Goal: Obtain resource: Download file/media

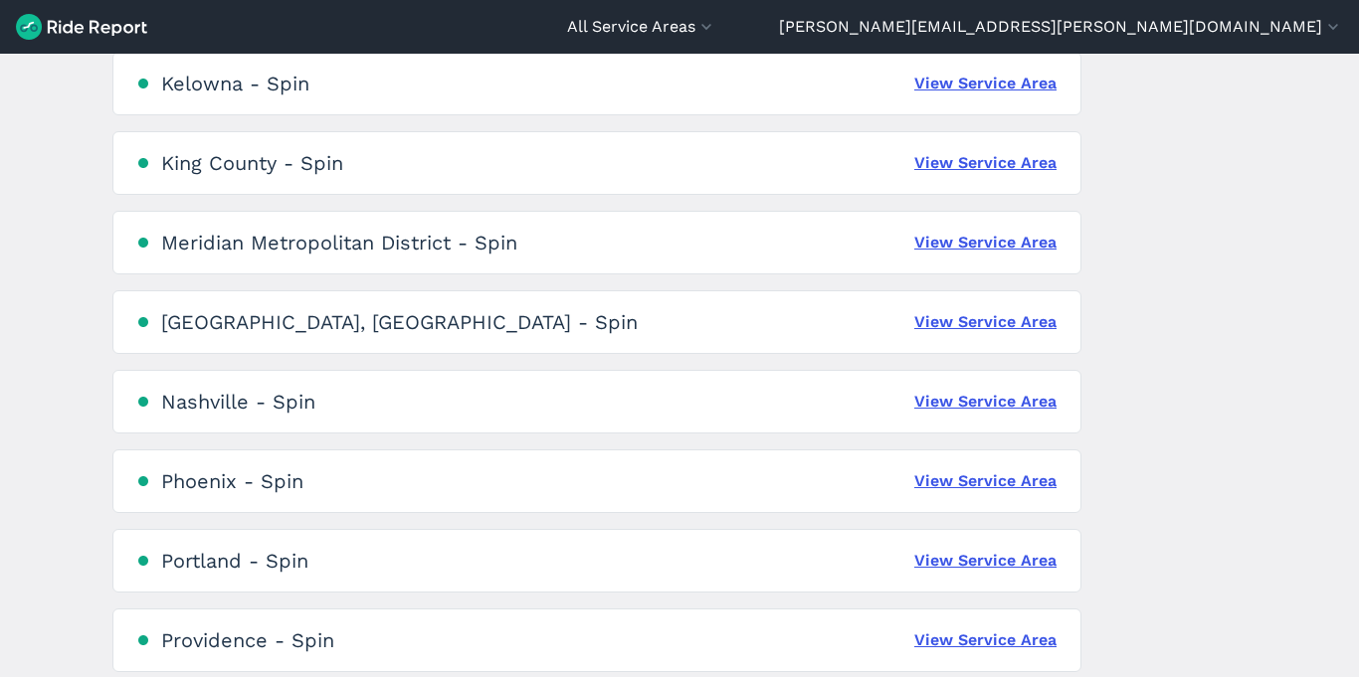
scroll to position [1132, 0]
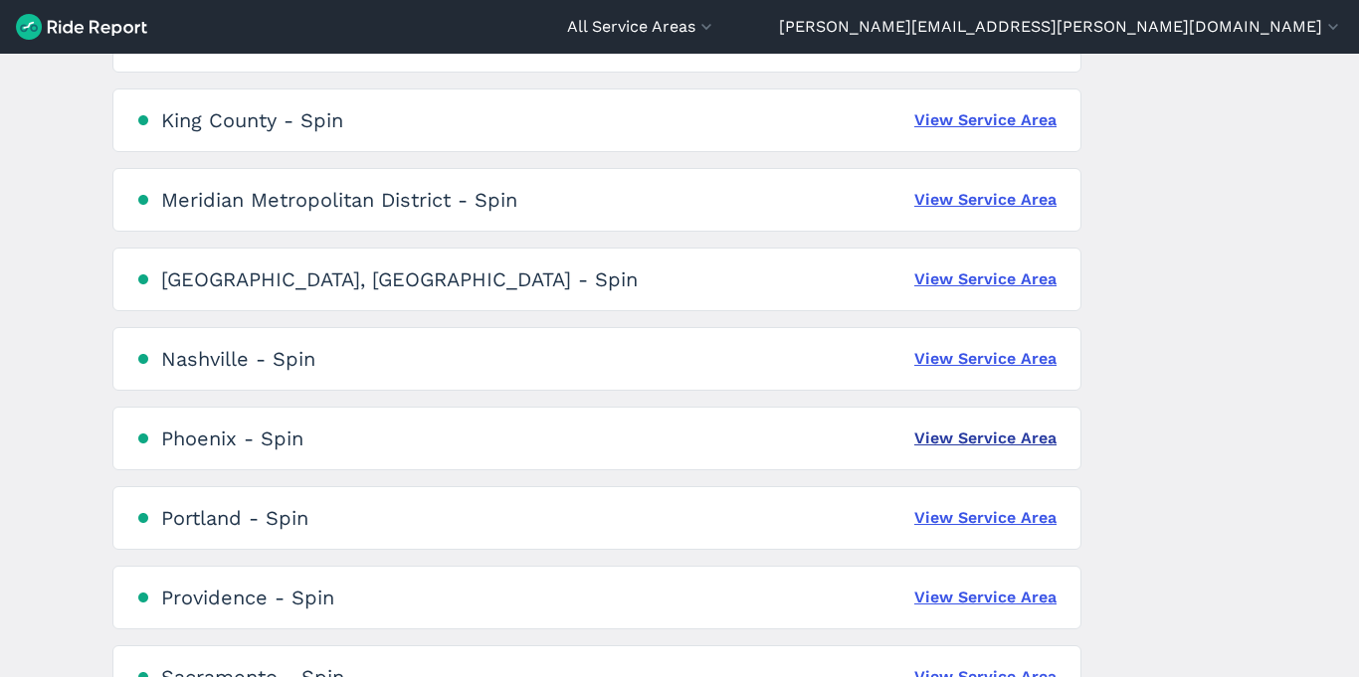
click at [1004, 441] on link "View Service Area" at bounding box center [985, 439] width 142 height 24
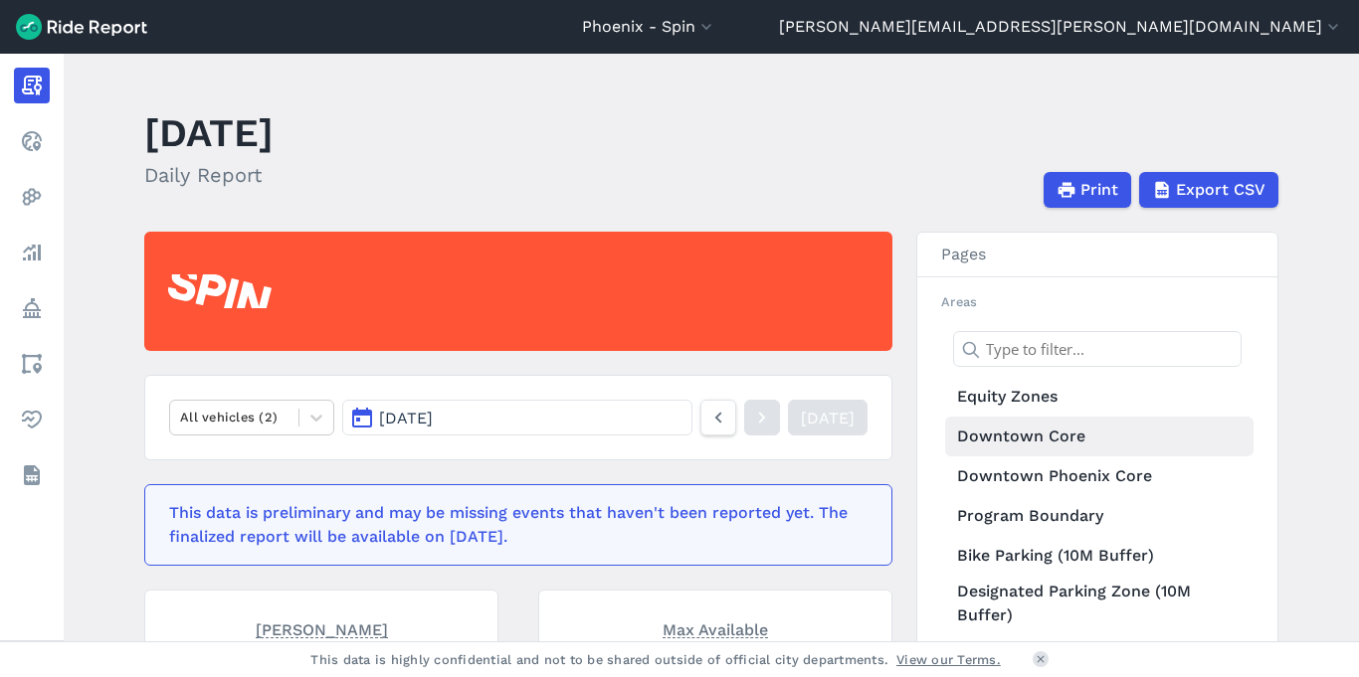
scroll to position [76, 0]
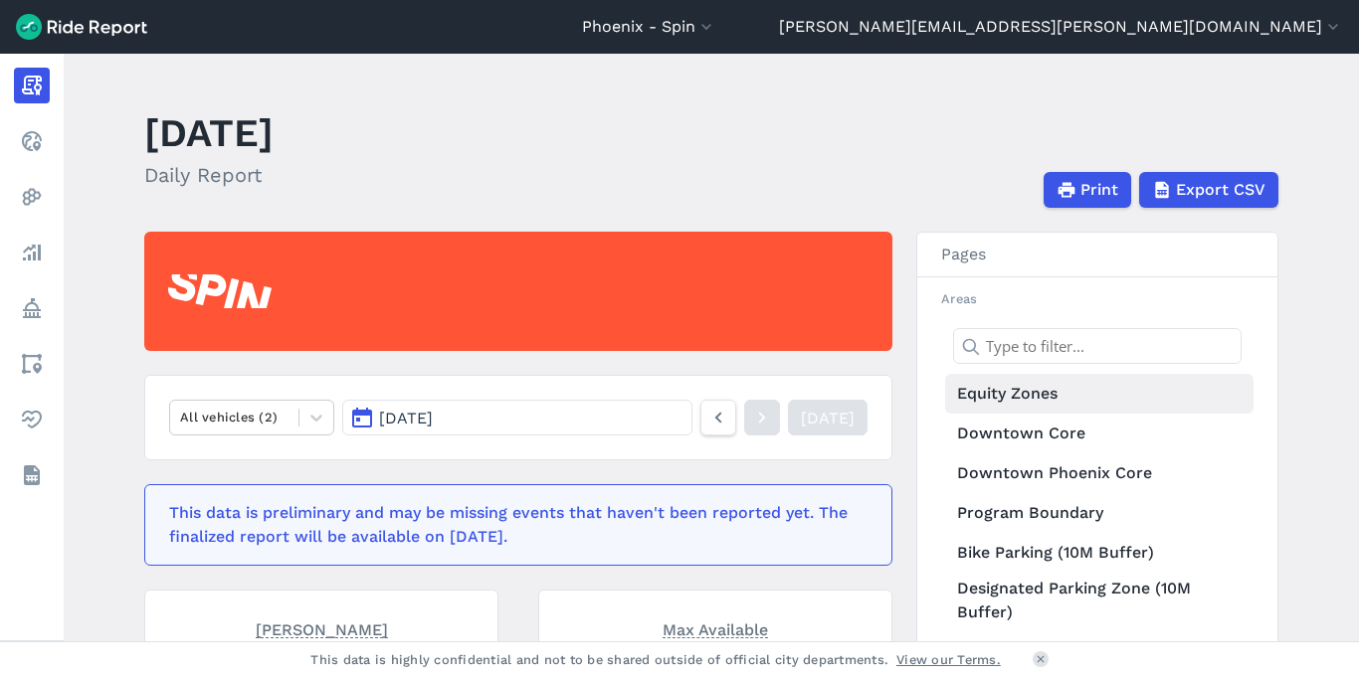
click at [994, 395] on link "Equity Zones" at bounding box center [1099, 394] width 308 height 40
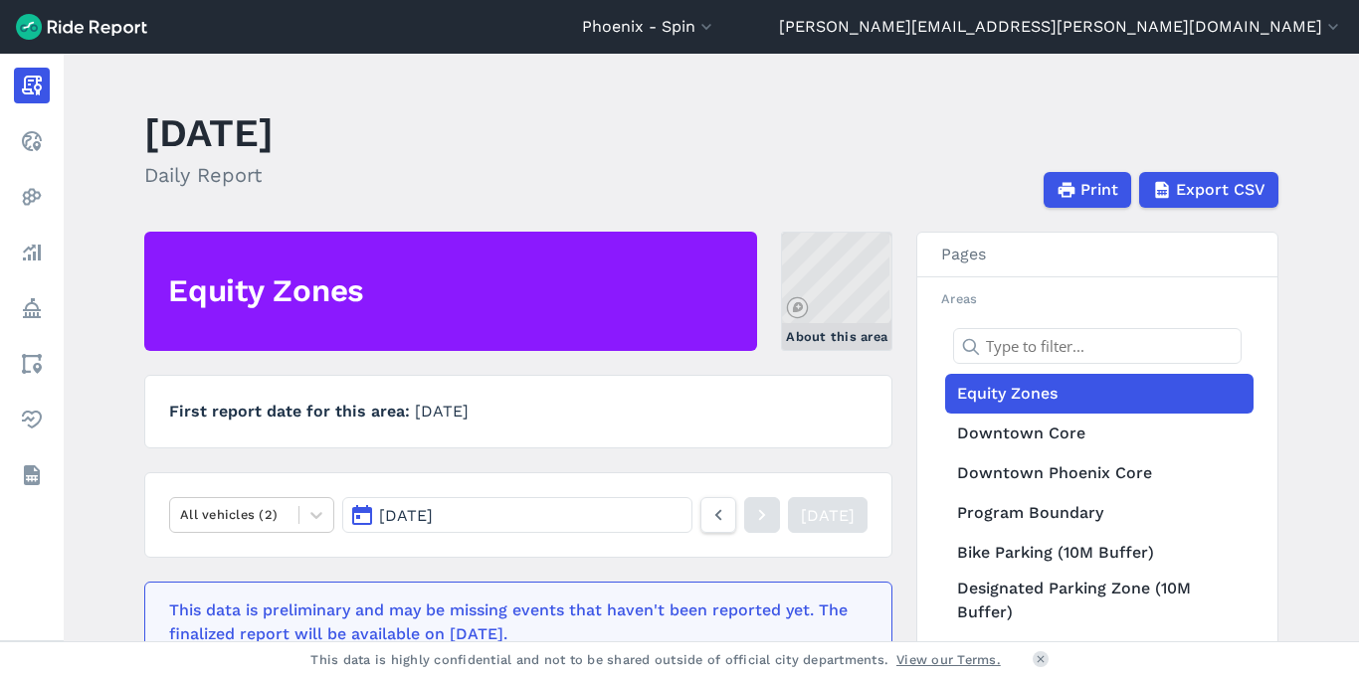
click at [853, 295] on link "About this area" at bounding box center [836, 291] width 111 height 119
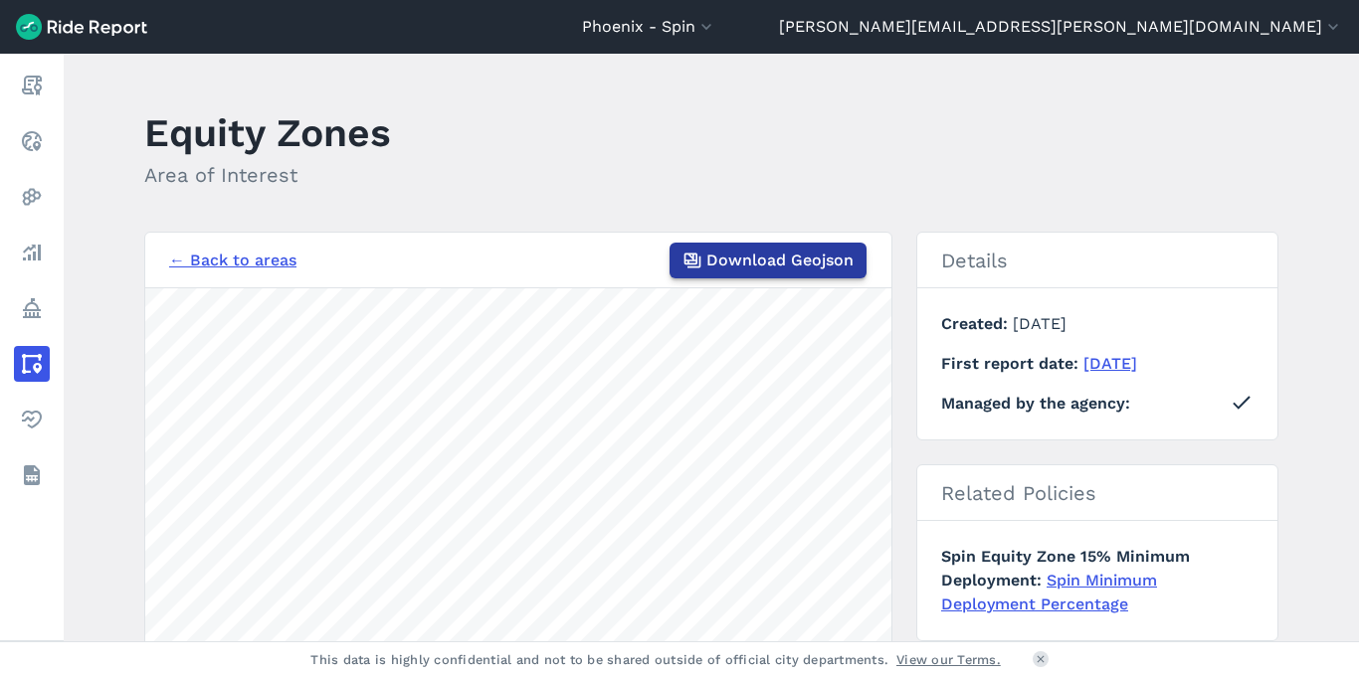
click at [798, 272] on button "Download Geojson" at bounding box center [767, 261] width 197 height 36
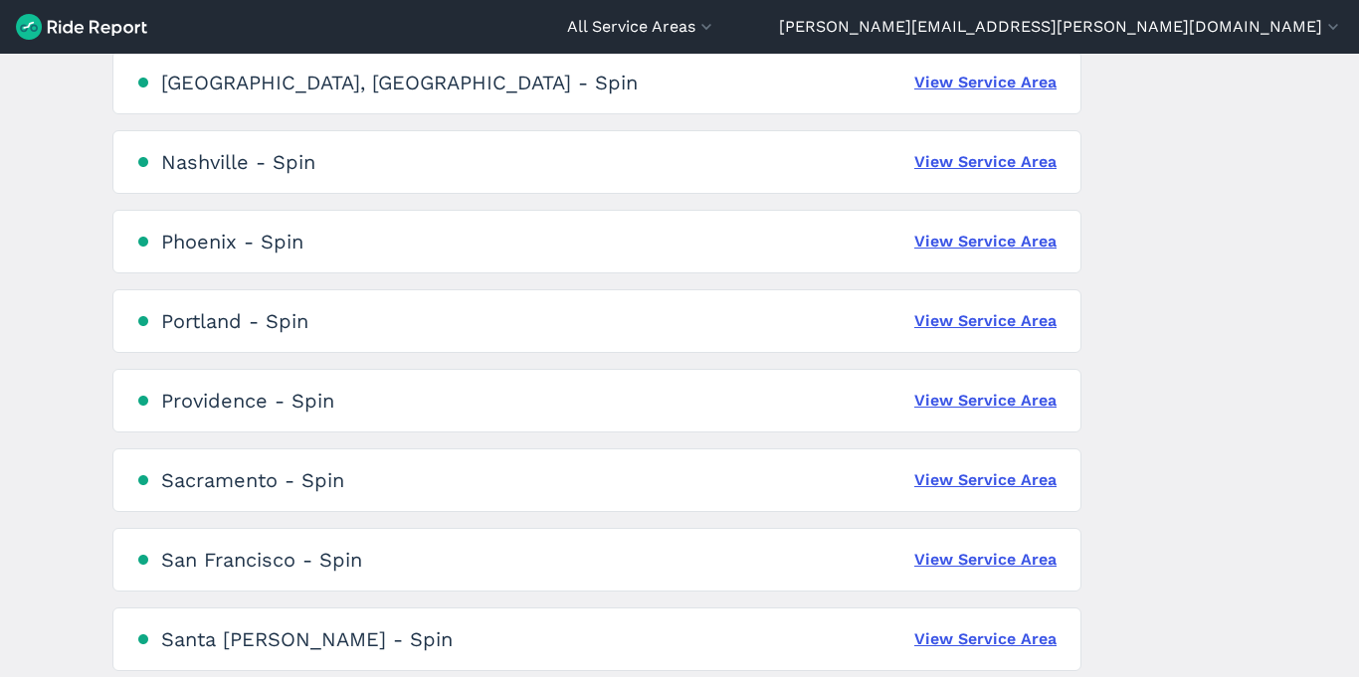
scroll to position [1347, 0]
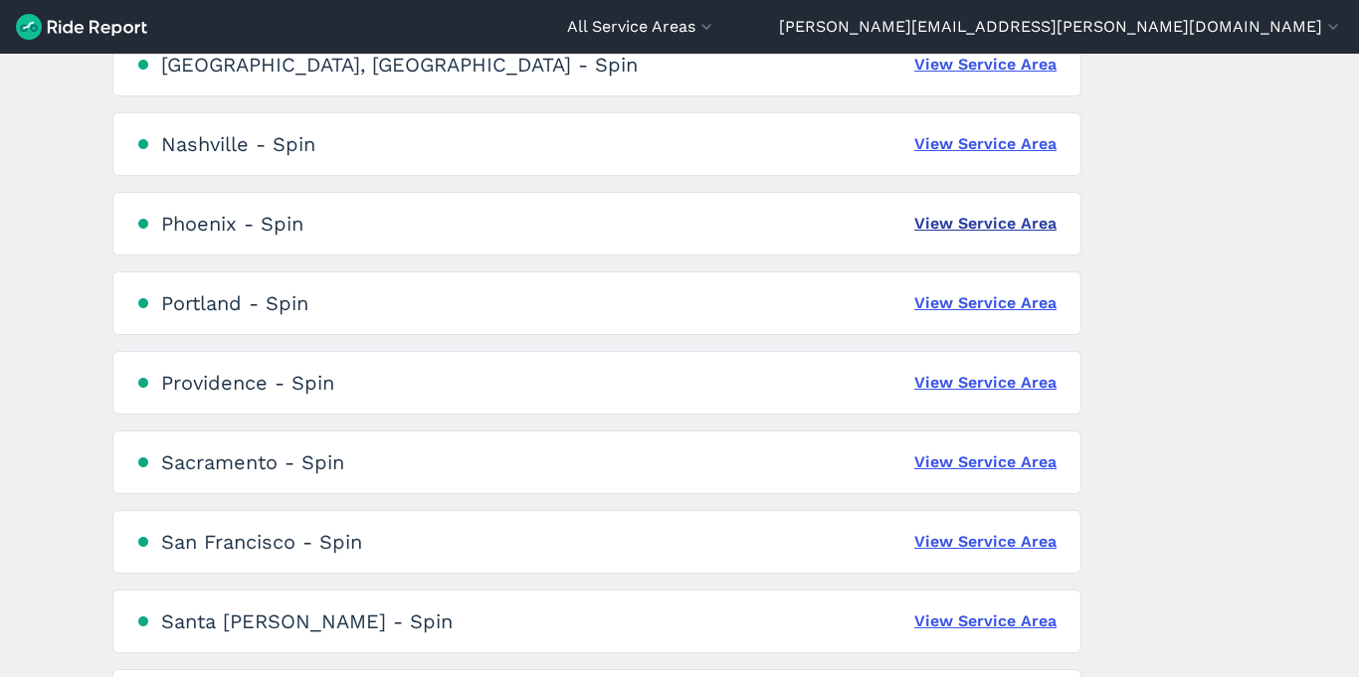
click at [1040, 229] on link "View Service Area" at bounding box center [985, 224] width 142 height 24
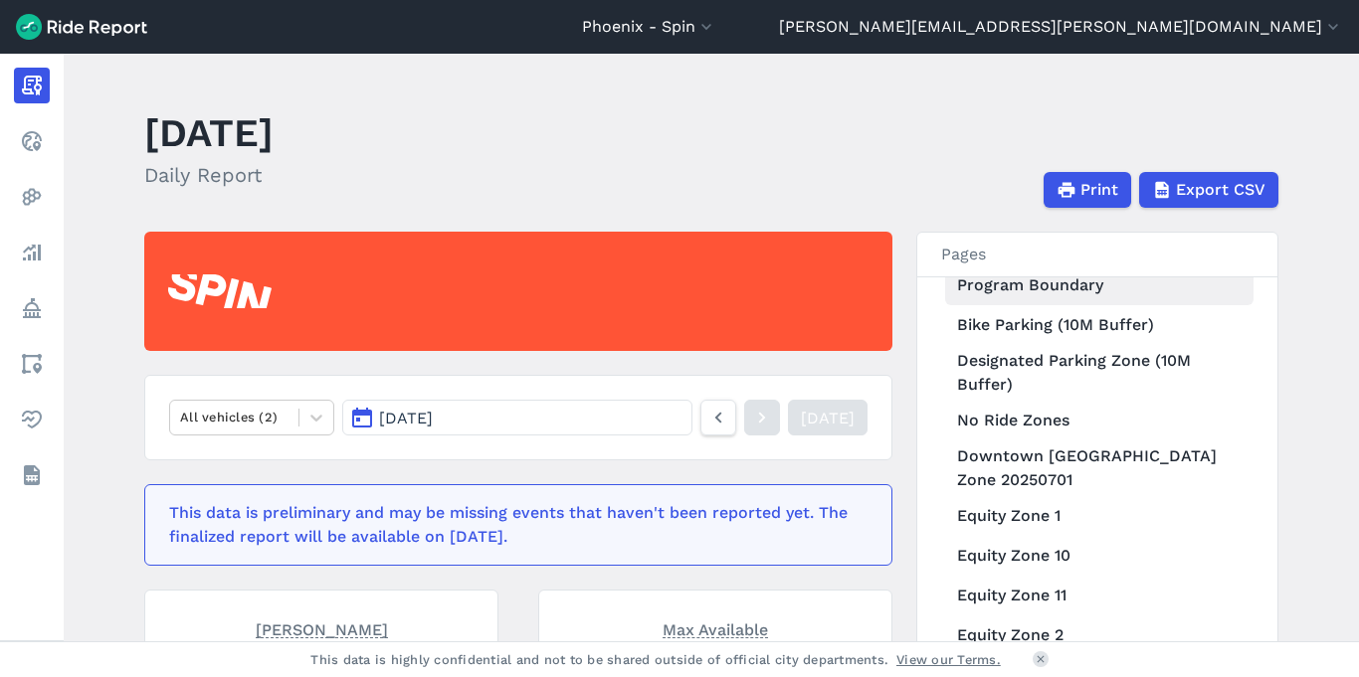
scroll to position [316, 0]
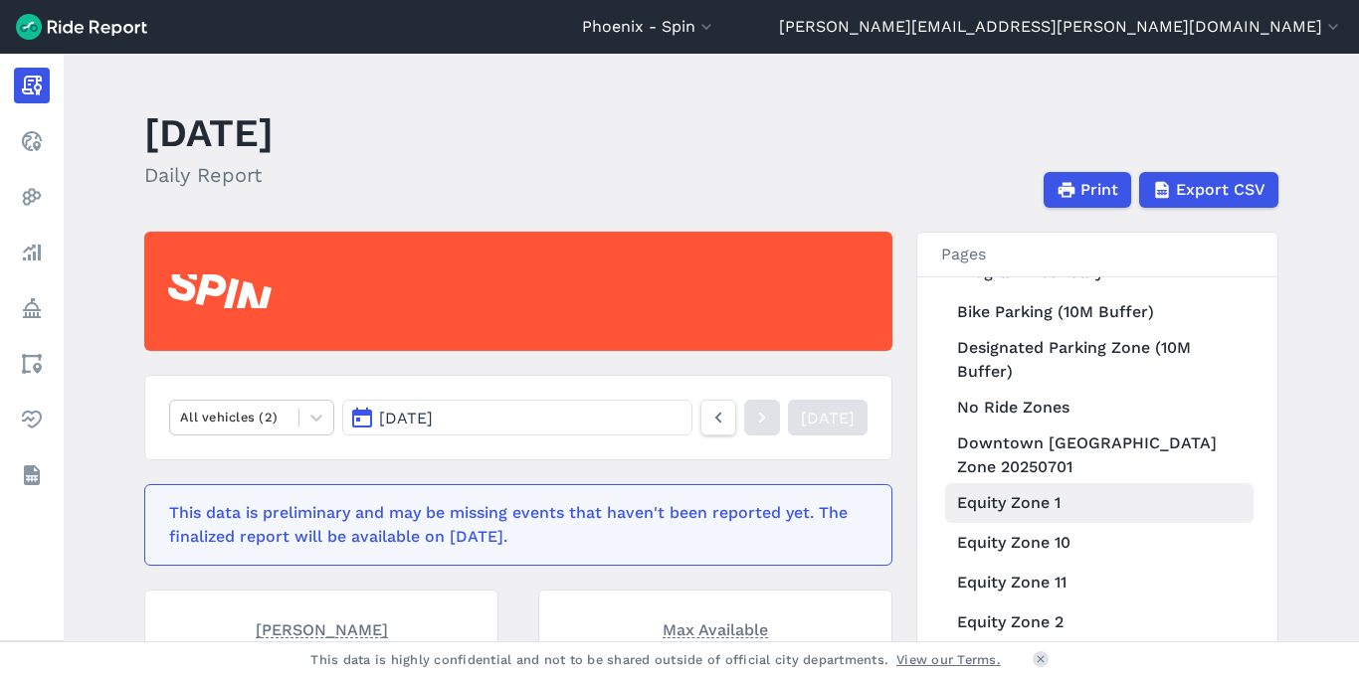
click at [1035, 509] on link "Equity Zone 1" at bounding box center [1099, 503] width 308 height 40
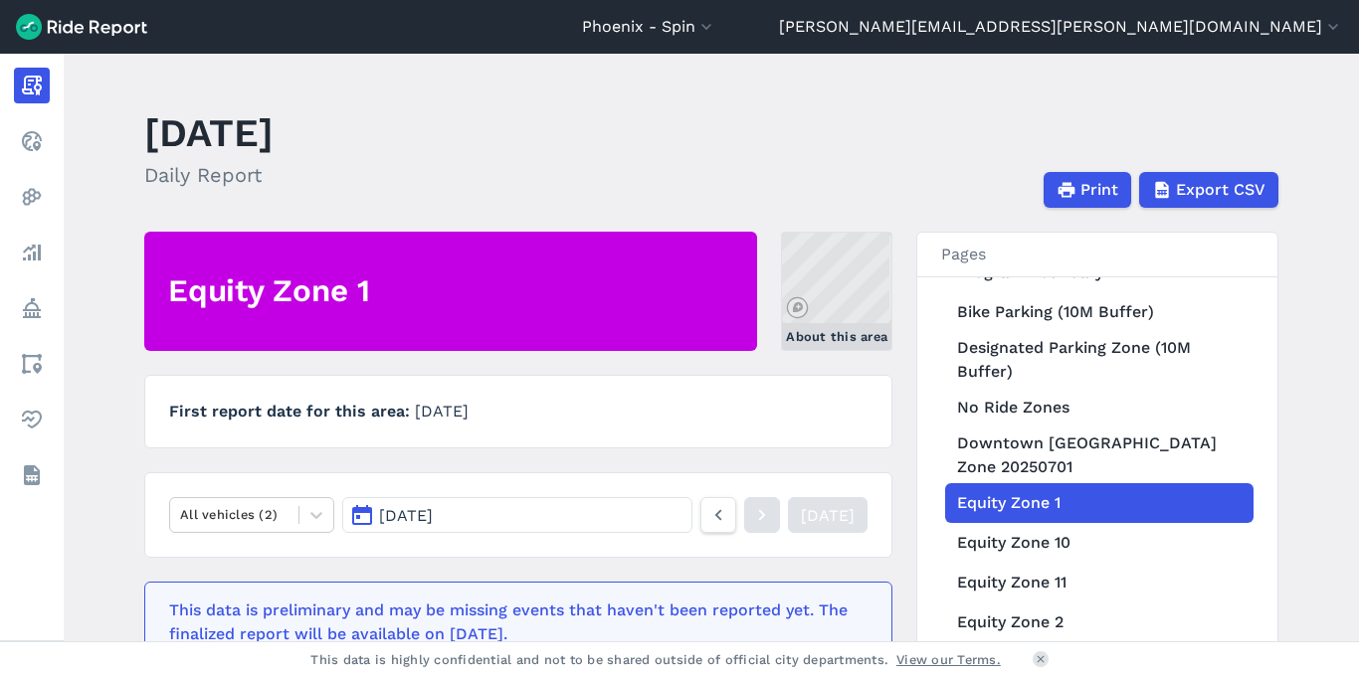
click at [820, 313] on link "About this area" at bounding box center [836, 291] width 111 height 119
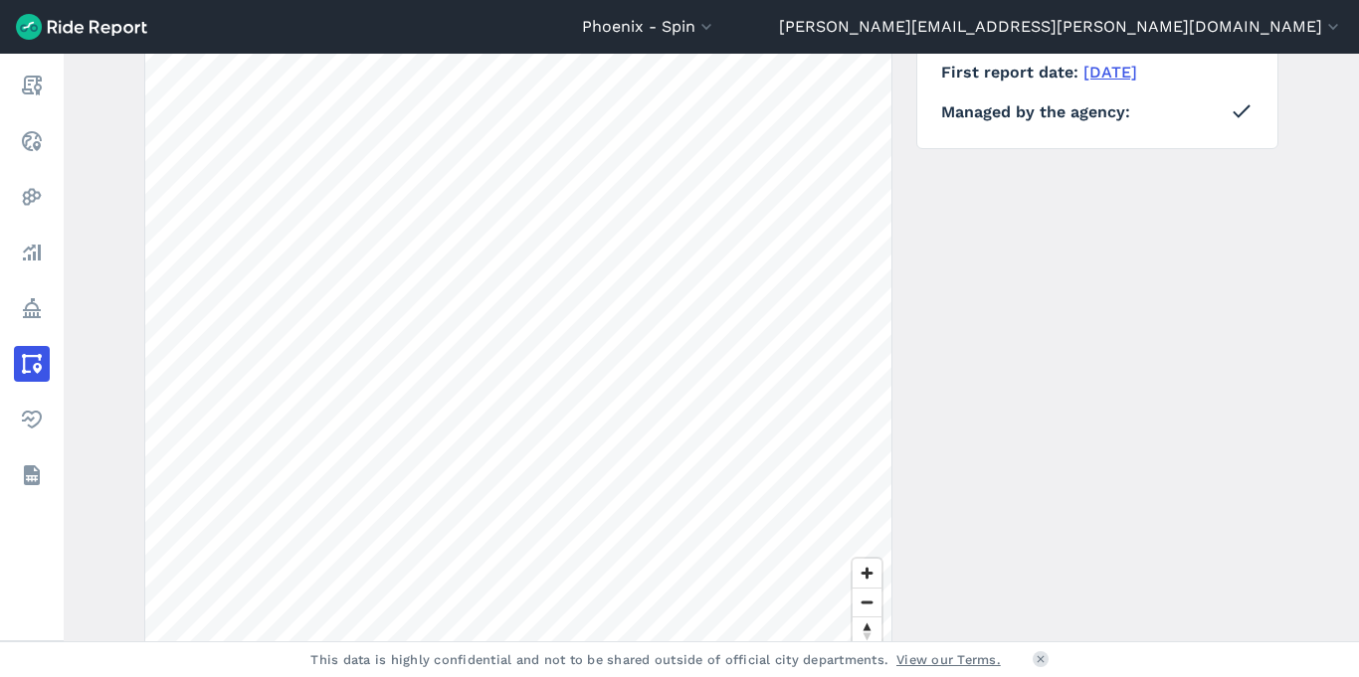
scroll to position [410, 0]
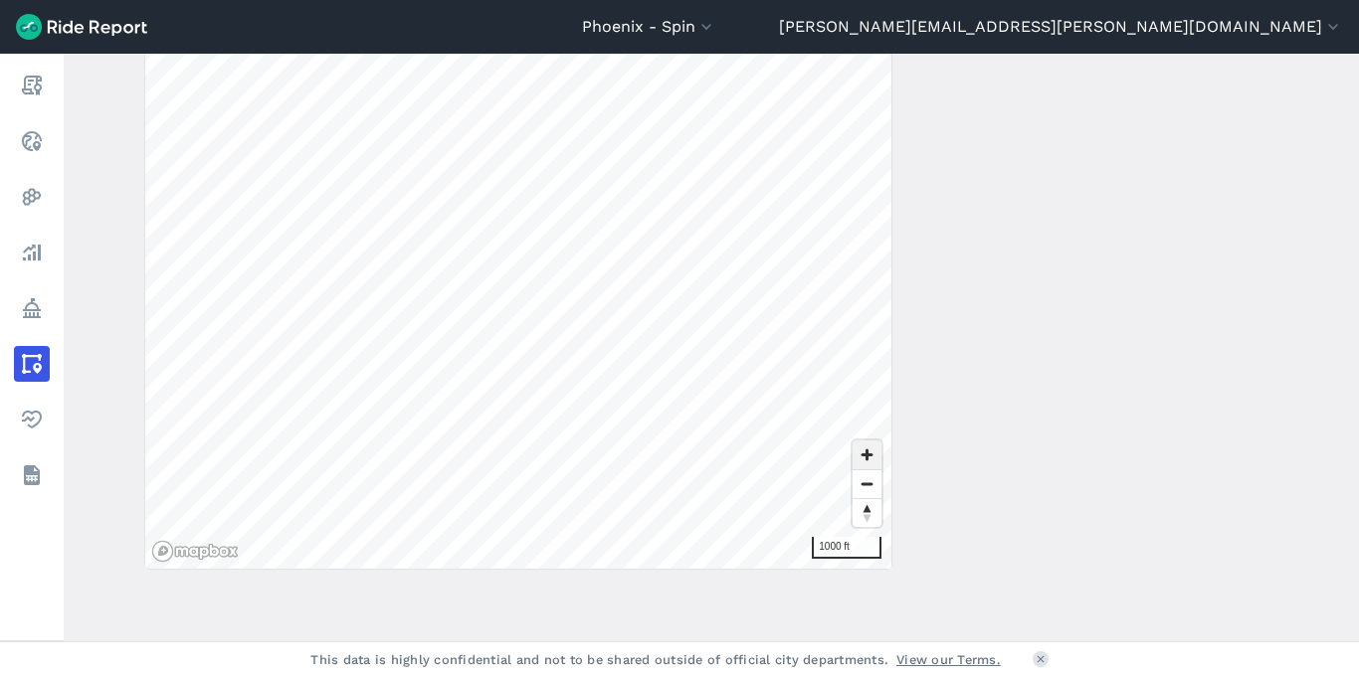
click at [867, 450] on span "Zoom in" at bounding box center [867, 455] width 29 height 29
click at [824, 653] on div "Phoenix - Spin All Service Areas [GEOGRAPHIC_DATA] - Spin [GEOGRAPHIC_DATA] - S…" at bounding box center [679, 338] width 1359 height 677
click at [858, 453] on span "Zoom in" at bounding box center [867, 455] width 29 height 29
click at [860, 492] on span "Zoom out" at bounding box center [867, 485] width 29 height 28
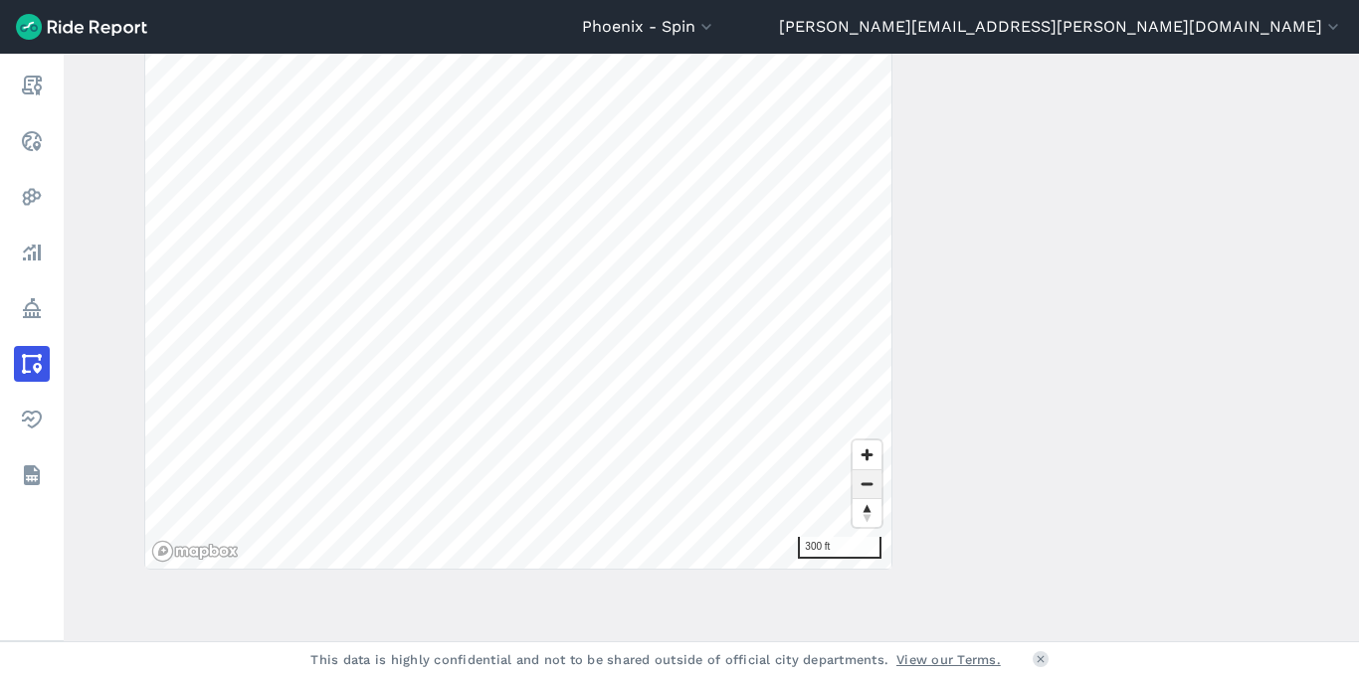
click at [860, 492] on span "Zoom out" at bounding box center [867, 485] width 29 height 28
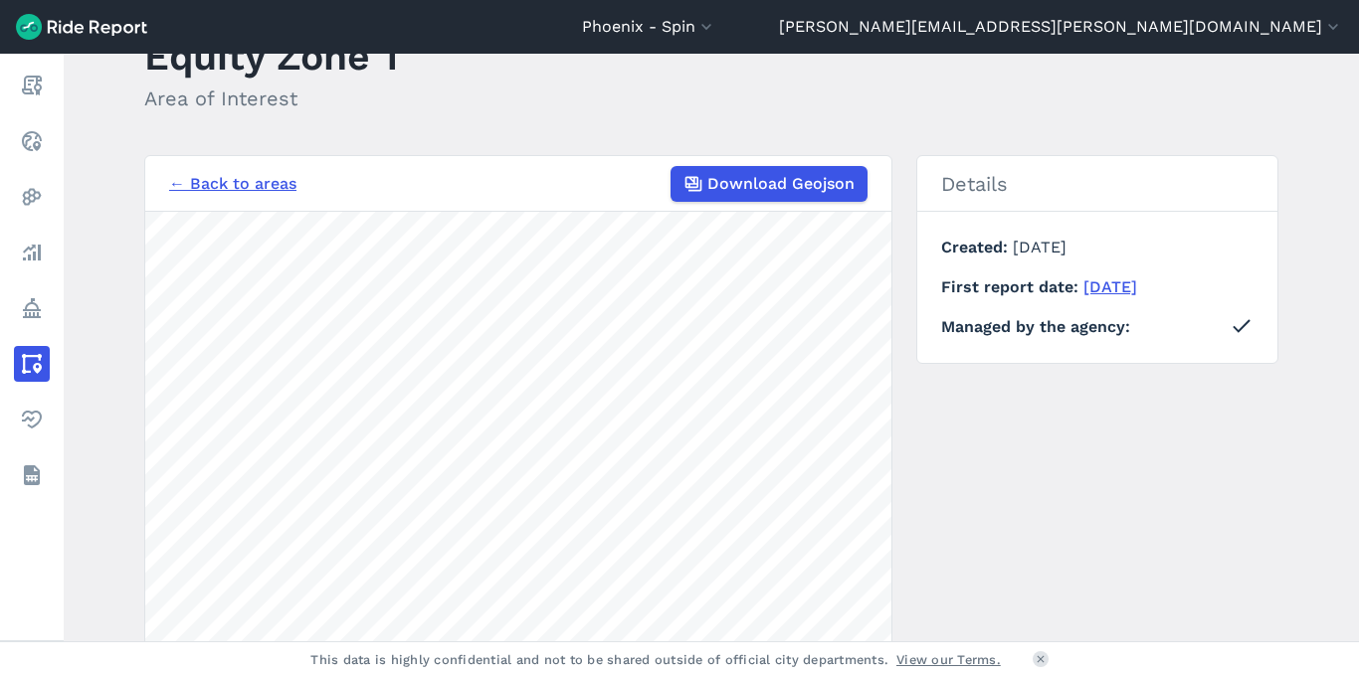
scroll to position [62, 0]
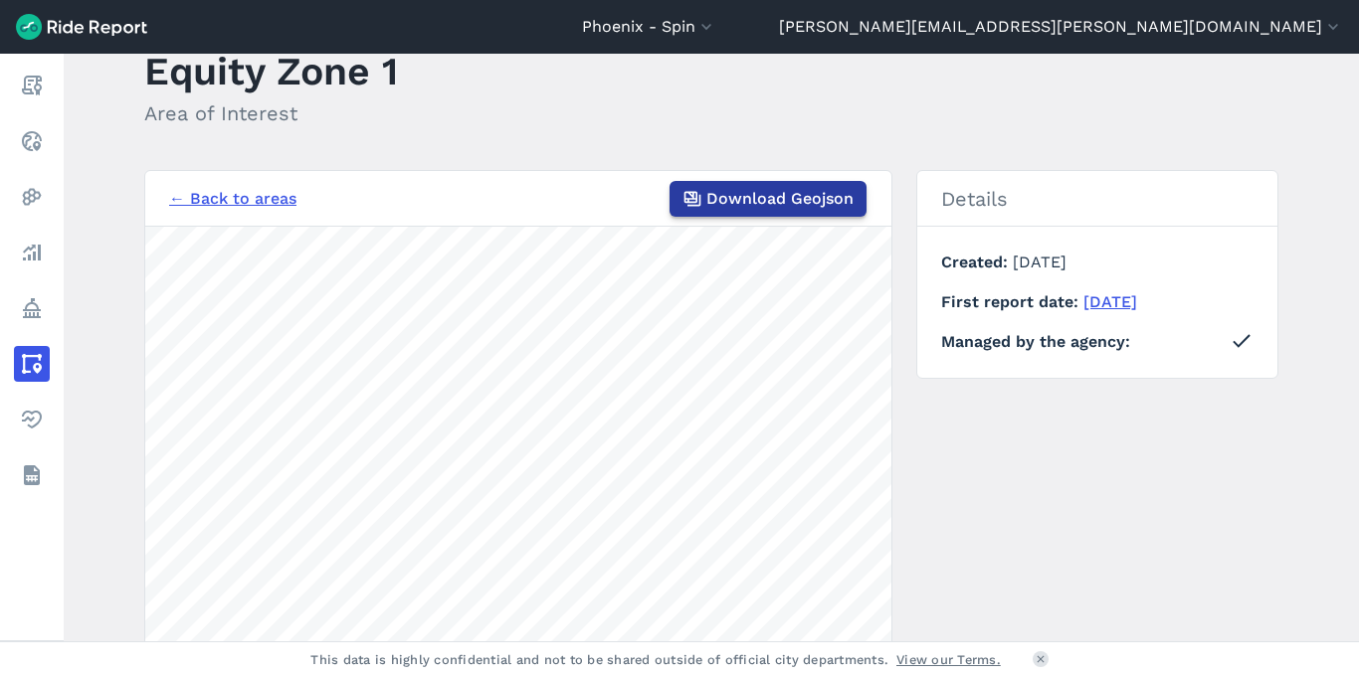
click at [733, 203] on span "Download Geojson" at bounding box center [779, 199] width 147 height 24
click at [722, 199] on span "Download Geojson" at bounding box center [779, 199] width 147 height 24
click at [695, 197] on section "← Back to areas Download Geojson 1000 ft" at bounding box center [518, 544] width 748 height 748
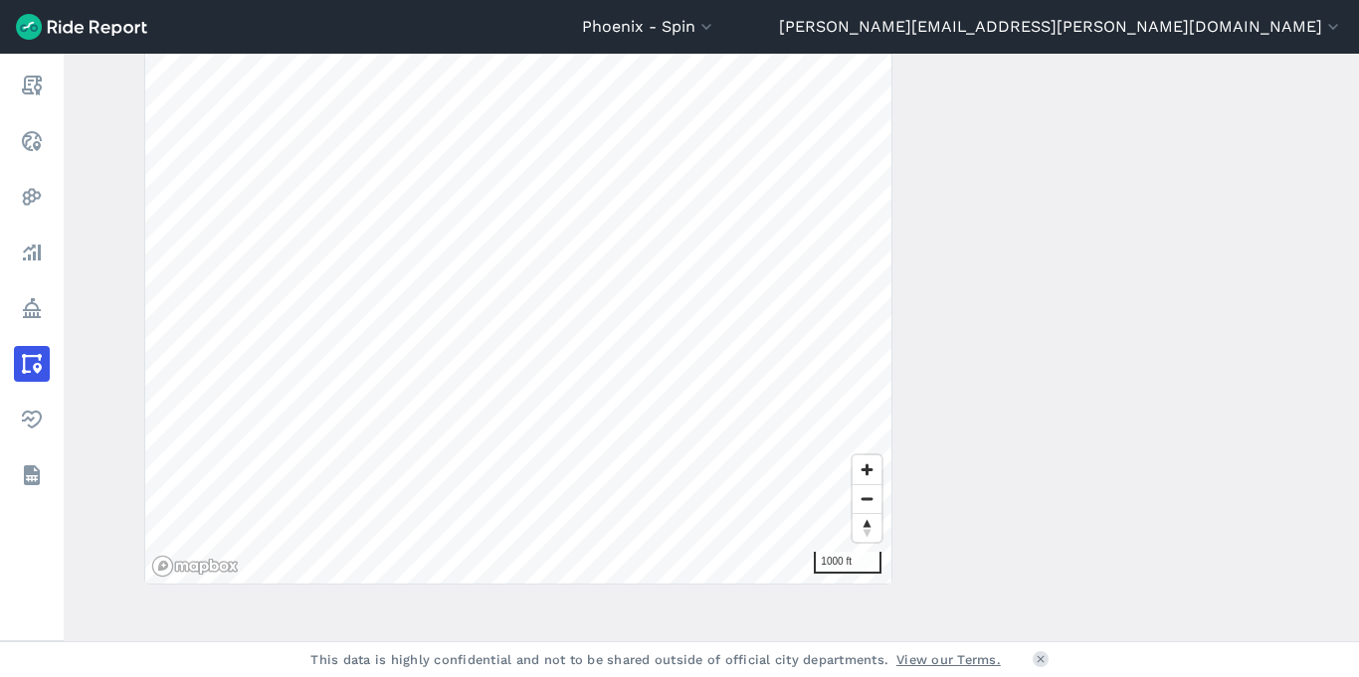
scroll to position [410, 0]
click at [682, 676] on div "Phoenix - Spin All Service Areas Arlington - Spin Atlanta - Spin BART- San Fran…" at bounding box center [679, 338] width 1359 height 677
click at [865, 451] on span "Zoom in" at bounding box center [867, 455] width 29 height 29
click at [859, 445] on span "Zoom in" at bounding box center [867, 455] width 29 height 29
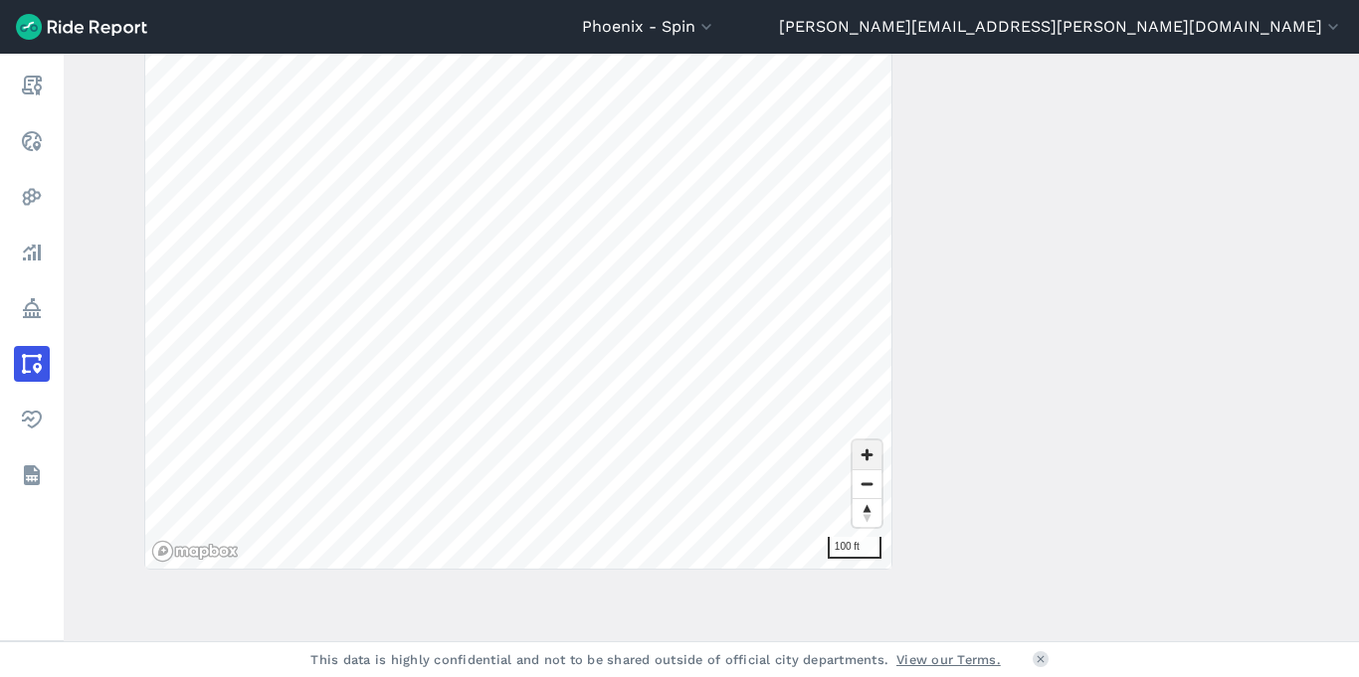
click at [869, 447] on span "Zoom in" at bounding box center [867, 455] width 29 height 29
click at [866, 478] on span "Zoom out" at bounding box center [867, 485] width 29 height 28
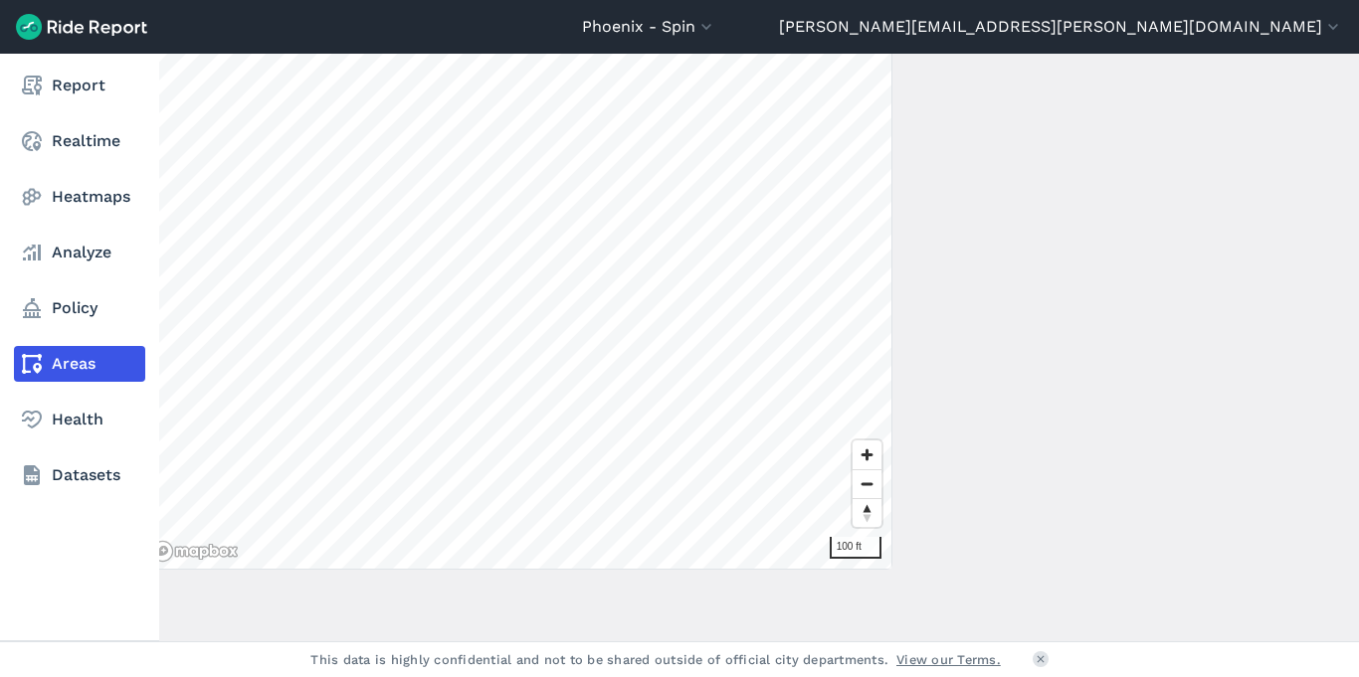
click at [0, 383] on div "Report Realtime Heatmaps Analyze Policy Areas Health Datasets Equity Zone 1 Are…" at bounding box center [679, 348] width 1359 height 588
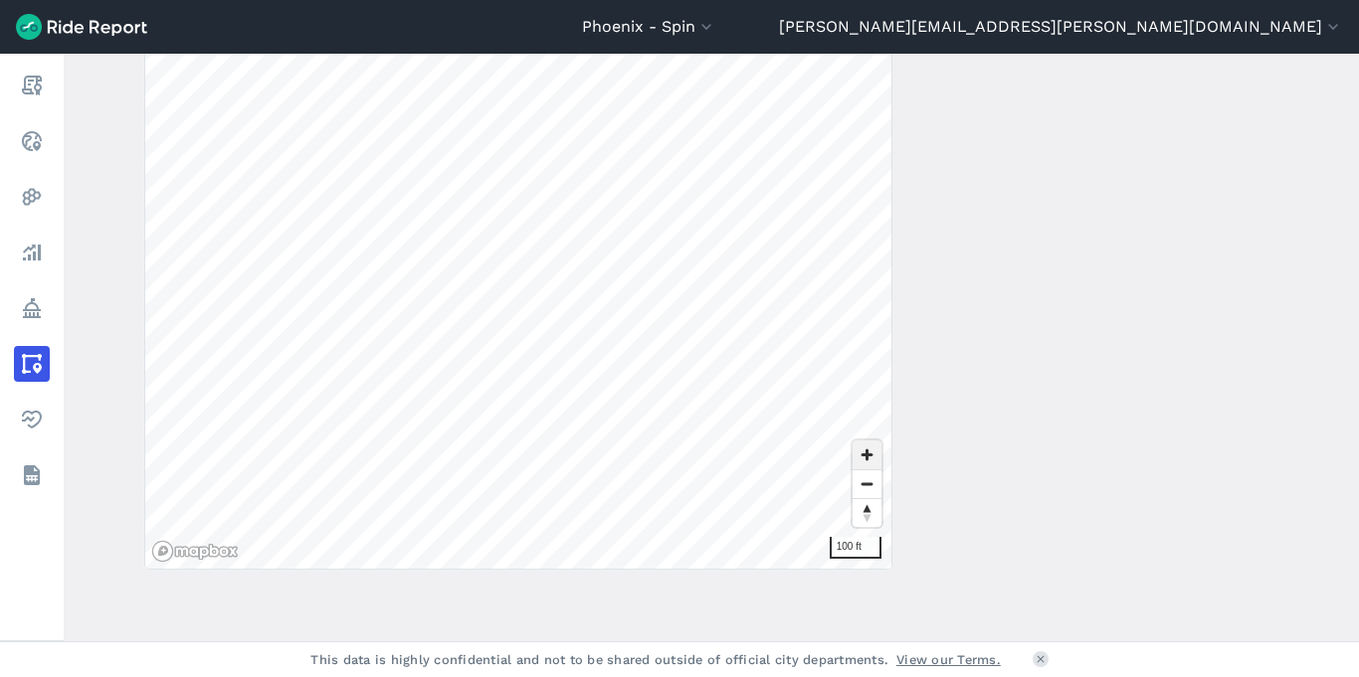
click at [869, 451] on span "Zoom in" at bounding box center [867, 455] width 29 height 29
click at [1033, 556] on div "← Back to areas Download Geojson 50 ft Details Created February 1, 2024 First r…" at bounding box center [711, 196] width 1134 height 748
click at [861, 482] on span "Zoom out" at bounding box center [867, 485] width 29 height 28
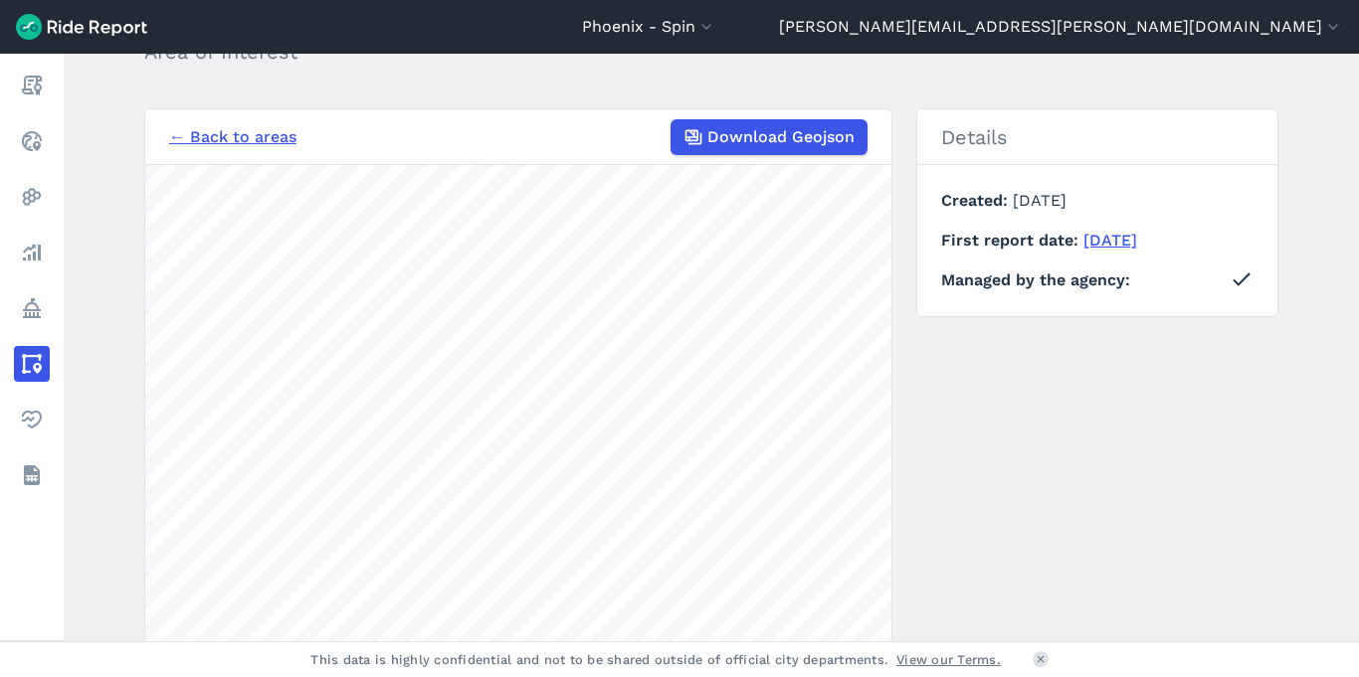
scroll to position [119, 0]
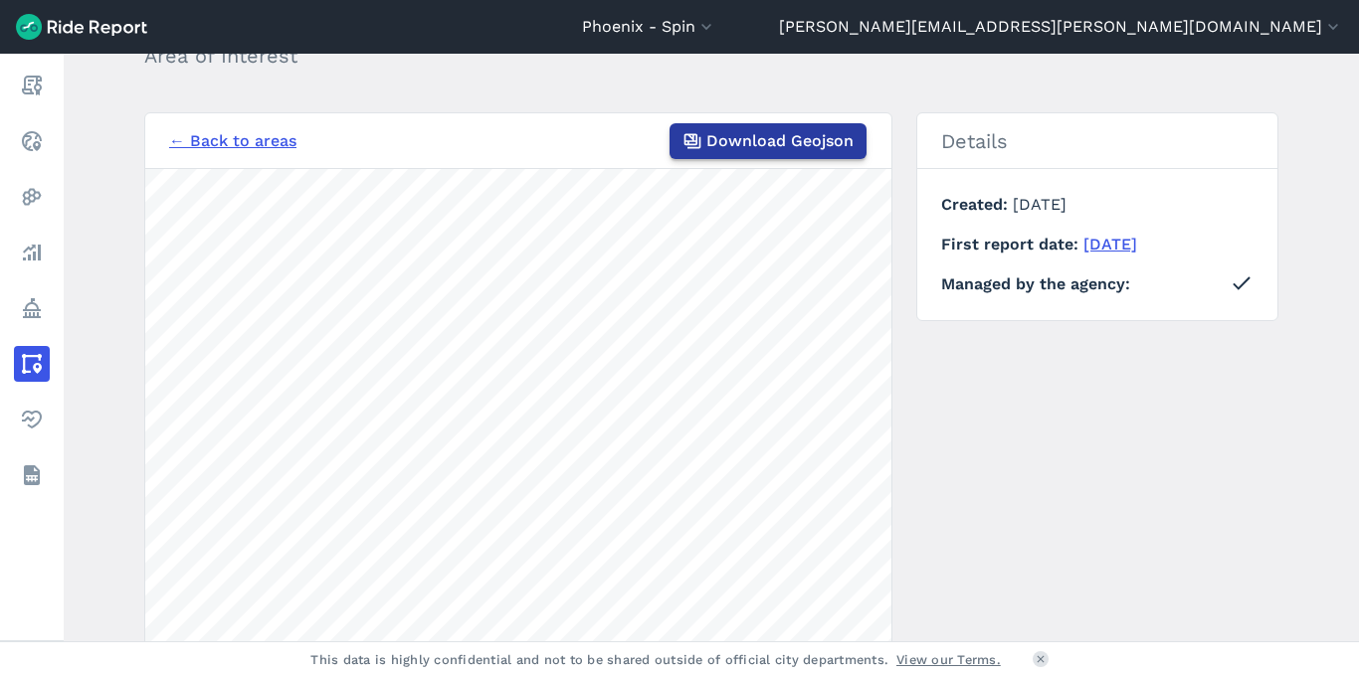
click at [811, 145] on span "Download Geojson" at bounding box center [779, 141] width 147 height 24
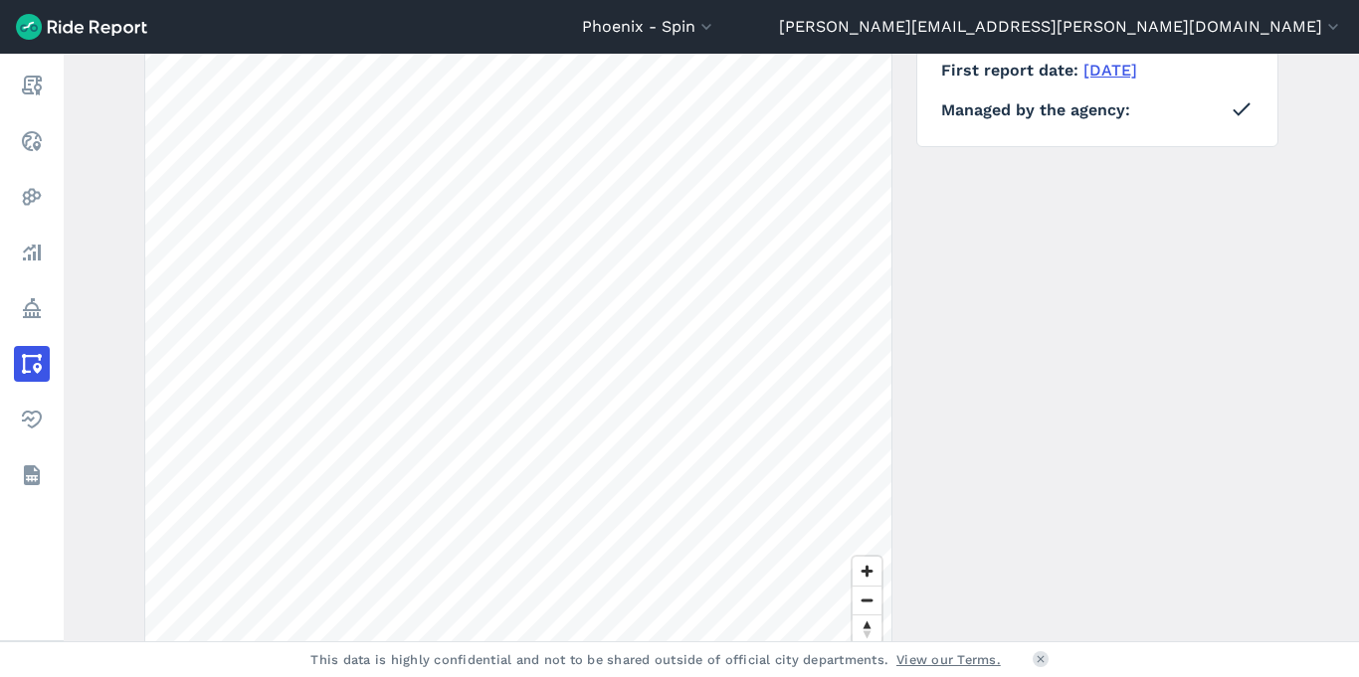
scroll to position [303, 0]
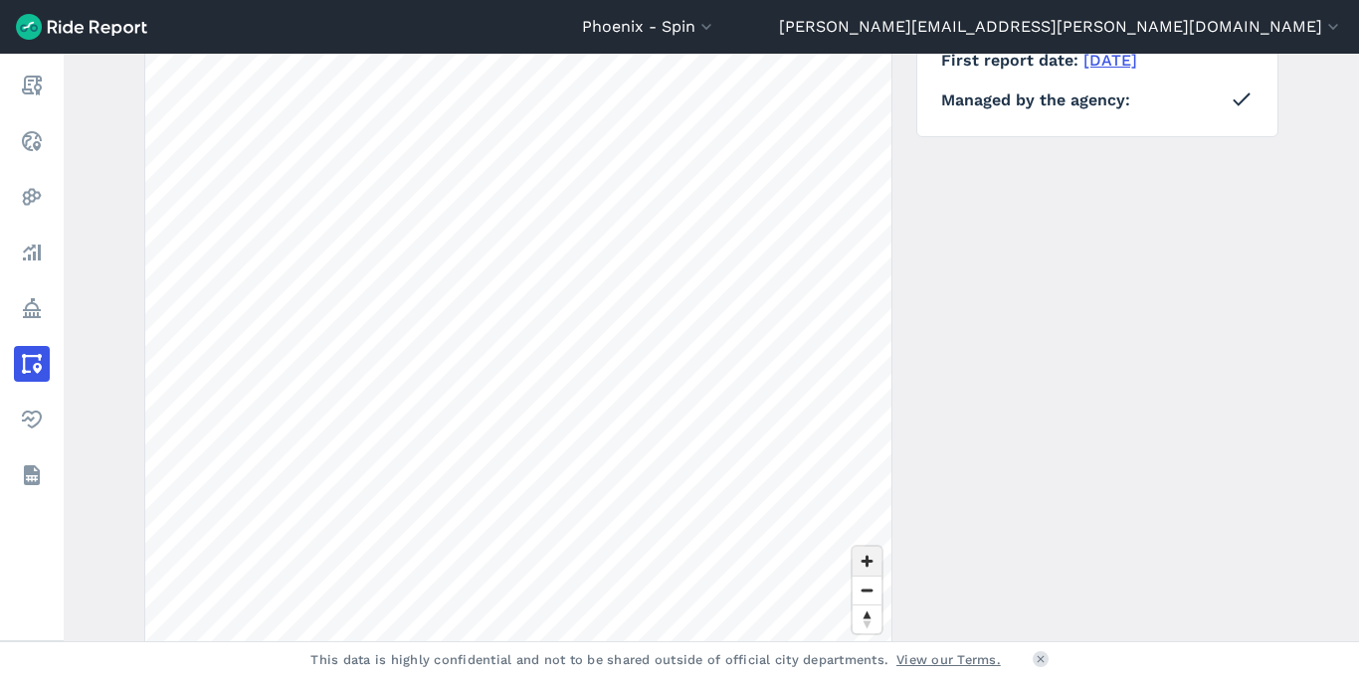
click at [857, 555] on span "Zoom in" at bounding box center [867, 561] width 29 height 29
click at [467, 676] on div "Phoenix - Spin All Service Areas Arlington - Spin Atlanta - Spin BART- San Fran…" at bounding box center [679, 338] width 1359 height 677
click at [865, 555] on span "Zoom in" at bounding box center [867, 561] width 29 height 29
click at [863, 590] on span "Zoom out" at bounding box center [867, 591] width 29 height 28
